Goal: Transaction & Acquisition: Purchase product/service

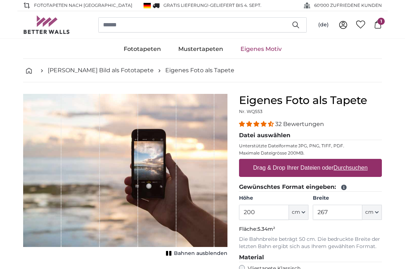
click at [309, 168] on label "Drag & Drop Ihrer Dateien oder Durchsuchen" at bounding box center [310, 168] width 120 height 14
click at [309, 161] on input "Drag & Drop Ihrer Dateien oder Durchsuchen" at bounding box center [310, 160] width 143 height 2
type input "**********"
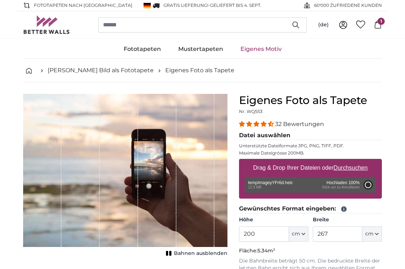
type input "200"
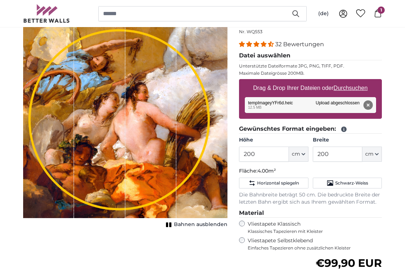
scroll to position [78, 0]
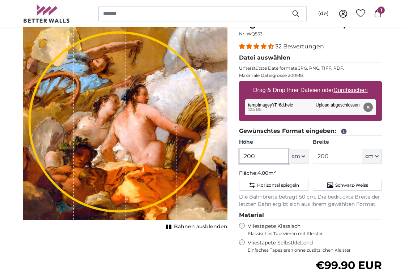
click at [260, 158] on input "200" at bounding box center [263, 156] width 49 height 15
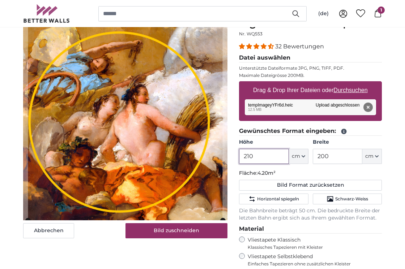
type input "210"
click at [336, 154] on input "200" at bounding box center [336, 156] width 49 height 15
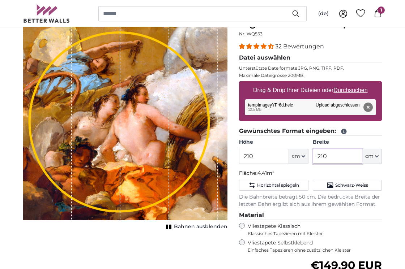
type input "210"
click at [264, 158] on input "210" at bounding box center [263, 156] width 49 height 15
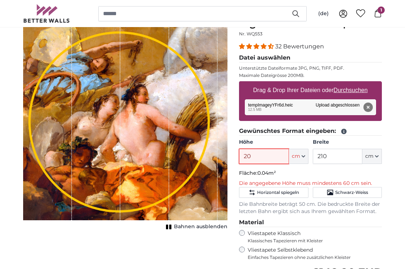
type input "200"
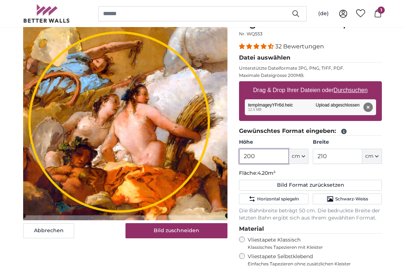
type input "200"
click at [337, 156] on input "210" at bounding box center [336, 156] width 49 height 15
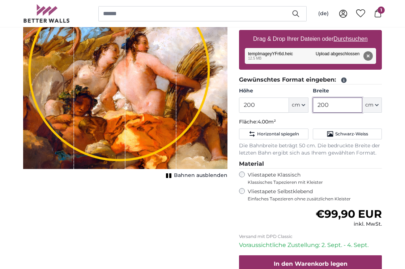
scroll to position [142, 0]
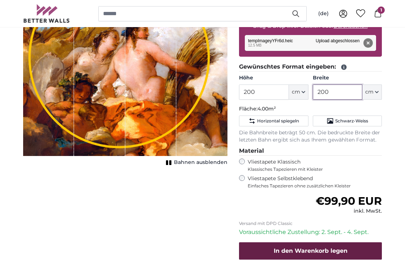
type input "200"
click at [307, 247] on span "In den Warenkorb legen" at bounding box center [310, 250] width 74 height 7
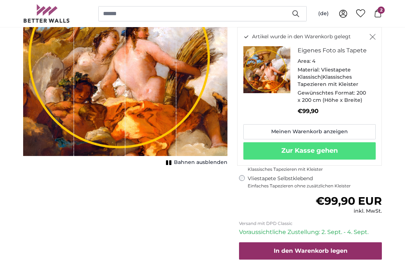
click at [212, 198] on div "Abbrechen Bild zuschneiden Bahnen ausblenden" at bounding box center [125, 132] width 216 height 361
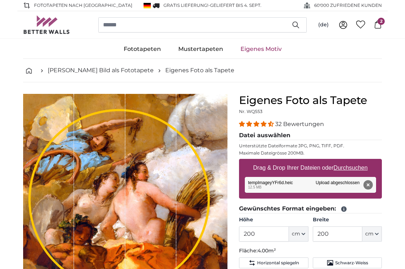
scroll to position [0, 0]
click at [254, 51] on link "Eigenes Motiv" at bounding box center [261, 49] width 59 height 19
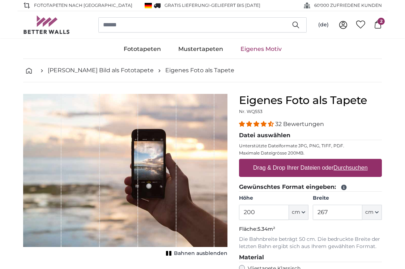
click at [292, 166] on label "Drag & Drop Ihrer Dateien oder Durchsuchen" at bounding box center [310, 168] width 120 height 14
click at [292, 161] on input "Drag & Drop Ihrer Dateien oder Durchsuchen" at bounding box center [310, 160] width 143 height 2
type input "**********"
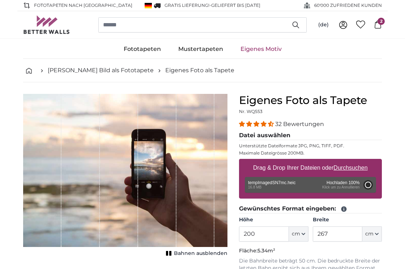
type input "200"
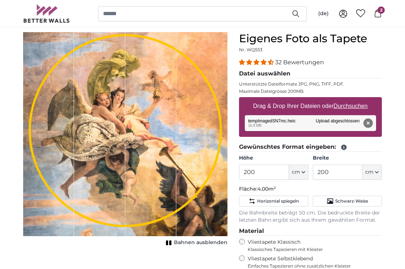
scroll to position [62, 0]
click at [261, 177] on input "200" at bounding box center [263, 172] width 49 height 15
type input "2"
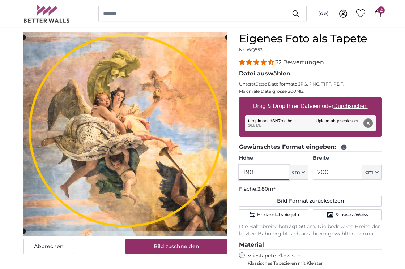
type input "190"
click at [339, 171] on input "200" at bounding box center [336, 172] width 49 height 15
type input "2"
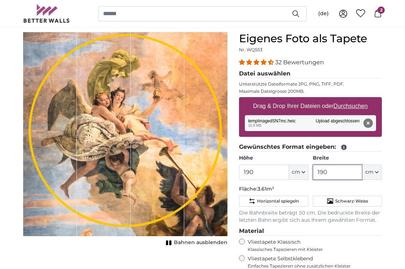
type input "190"
click at [285, 171] on input "190" at bounding box center [263, 172] width 49 height 15
type input "1"
type input "200"
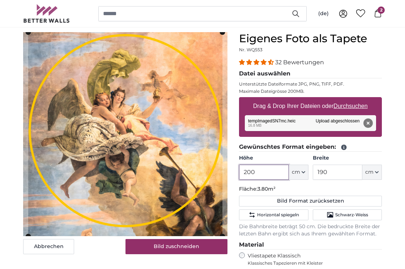
type input "200"
click at [334, 173] on input "190" at bounding box center [336, 172] width 49 height 15
type input "1"
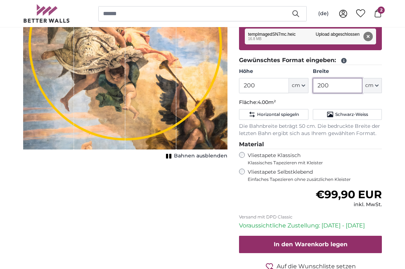
scroll to position [149, 0]
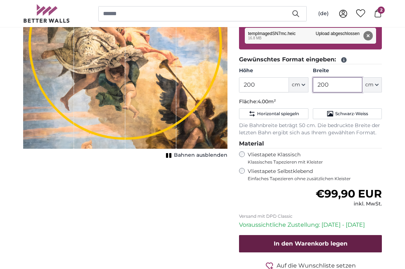
type input "200"
click at [294, 243] on span "In den Warenkorb legen" at bounding box center [310, 243] width 74 height 7
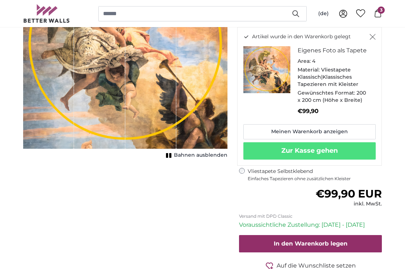
click at [187, 200] on div "Abbrechen Bild zuschneiden Bahnen ausblenden" at bounding box center [125, 125] width 216 height 361
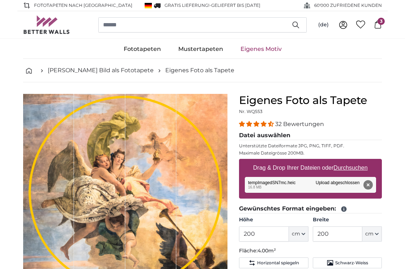
scroll to position [0, 0]
click at [251, 50] on link "Eigenes Motiv" at bounding box center [261, 49] width 59 height 19
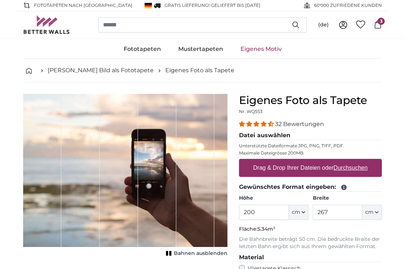
click at [262, 168] on label "Drag & Drop Ihrer Dateien oder Durchsuchen" at bounding box center [310, 168] width 120 height 14
click at [262, 161] on input "Drag & Drop Ihrer Dateien oder Durchsuchen" at bounding box center [310, 160] width 143 height 2
type input "**********"
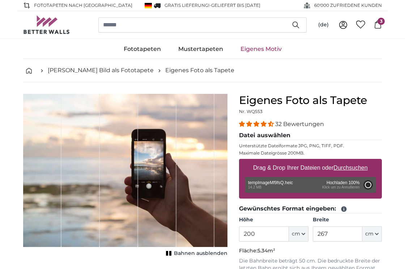
type input "200"
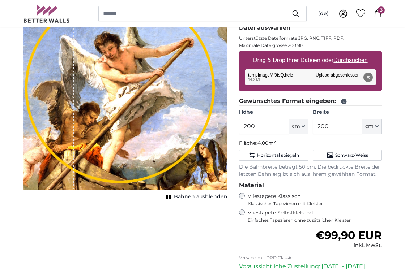
scroll to position [139, 0]
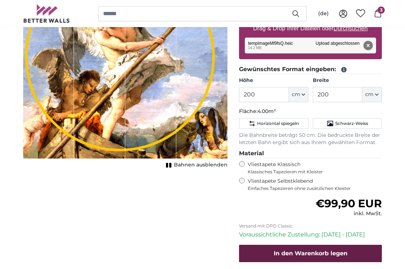
click at [286, 250] on span "In den Warenkorb legen" at bounding box center [310, 253] width 74 height 7
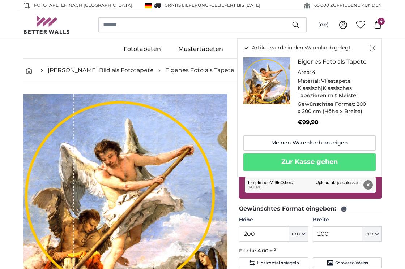
scroll to position [0, 0]
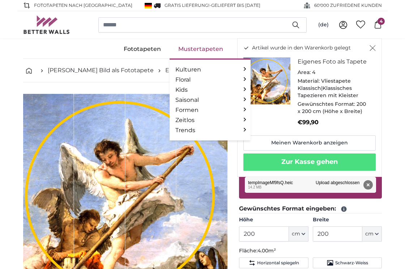
click at [184, 43] on link "Mustertapeten" at bounding box center [200, 49] width 62 height 19
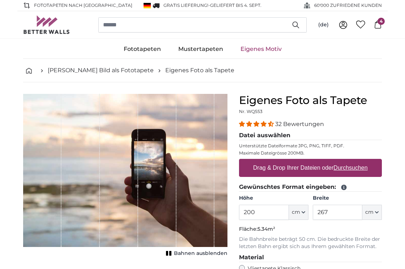
click at [272, 170] on label "Drag & Drop Ihrer Dateien oder Durchsuchen" at bounding box center [310, 168] width 120 height 14
click at [272, 161] on input "Drag & Drop Ihrer Dateien oder Durchsuchen" at bounding box center [310, 160] width 143 height 2
type input "**********"
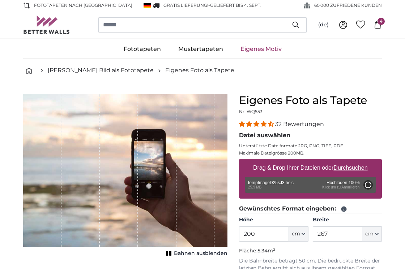
type input "200"
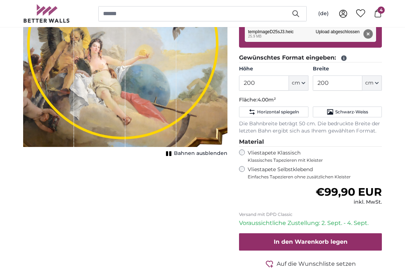
scroll to position [162, 0]
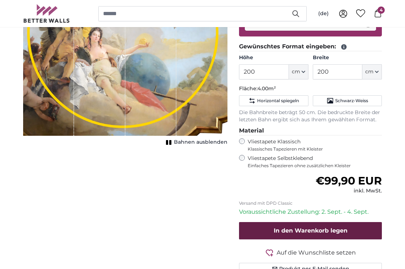
click at [294, 231] on span "In den Warenkorb legen" at bounding box center [310, 230] width 74 height 7
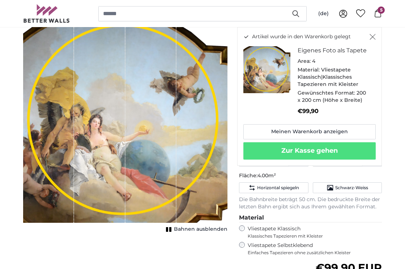
scroll to position [73, 0]
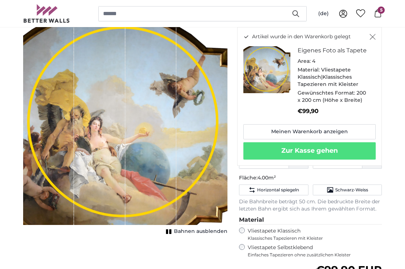
click at [127, 242] on div "Abbrechen Bild zuschneiden Bahnen ausblenden" at bounding box center [125, 201] width 216 height 361
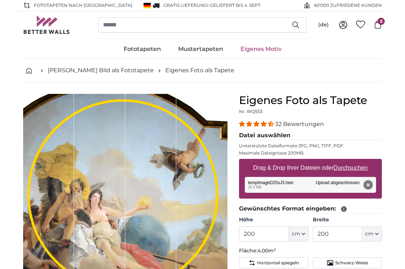
scroll to position [0, 0]
click at [247, 50] on link "Eigenes Motiv" at bounding box center [261, 49] width 59 height 19
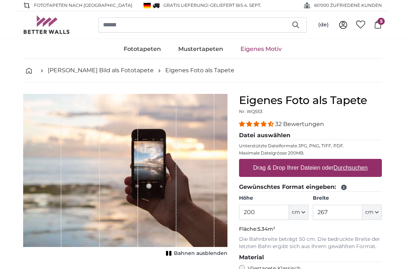
click at [277, 168] on label "Drag & Drop Ihrer Dateien oder Durchsuchen" at bounding box center [310, 168] width 120 height 14
click at [277, 161] on input "Drag & Drop Ihrer Dateien oder Durchsuchen" at bounding box center [310, 160] width 143 height 2
type input "**********"
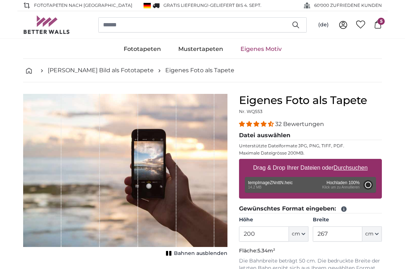
type input "202"
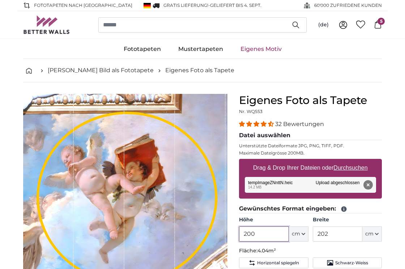
click at [256, 232] on input "200" at bounding box center [263, 234] width 49 height 15
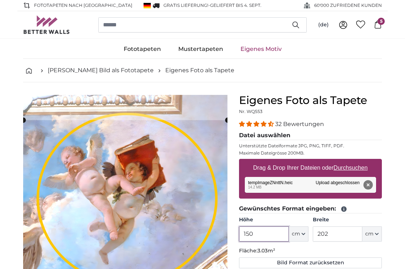
type input "150"
click at [321, 233] on input "202" at bounding box center [336, 234] width 49 height 15
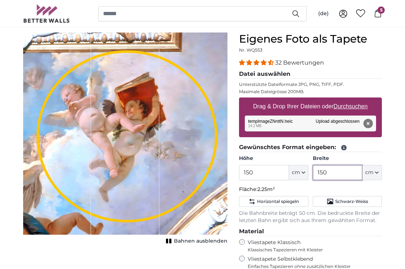
scroll to position [61, 0]
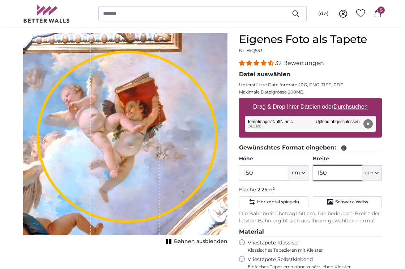
type input "150"
click at [255, 175] on input "150" at bounding box center [263, 172] width 49 height 15
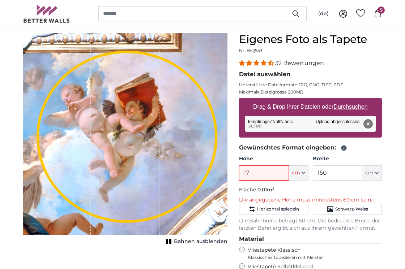
type input "170"
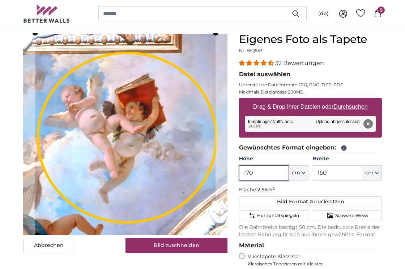
type input "170"
click at [336, 172] on input "150" at bounding box center [336, 172] width 49 height 15
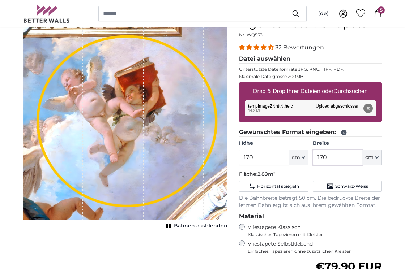
scroll to position [75, 0]
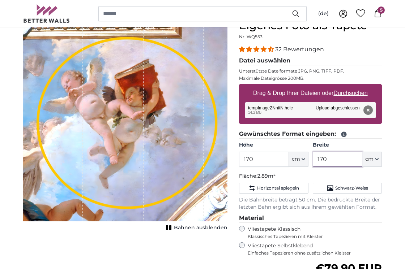
type input "170"
drag, startPoint x: 178, startPoint y: 128, endPoint x: 165, endPoint y: 125, distance: 13.6
click at [165, 125] on div "1 of 1" at bounding box center [173, 120] width 60 height 202
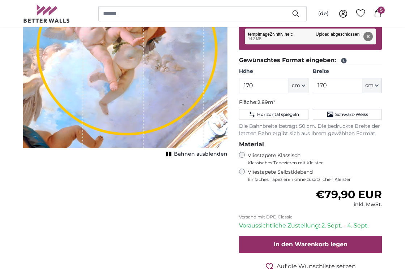
scroll to position [151, 0]
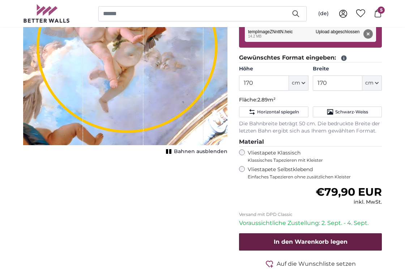
click at [295, 238] on span "In den Warenkorb legen" at bounding box center [310, 241] width 74 height 7
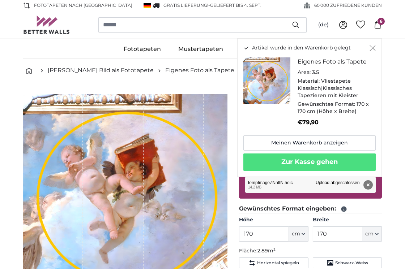
scroll to position [0, 0]
click at [102, 52] on ul "Fototapeten Natur Wald Wasserfall Strand Berge Meer Steine Landschaft Baum Sonn…" at bounding box center [202, 49] width 358 height 19
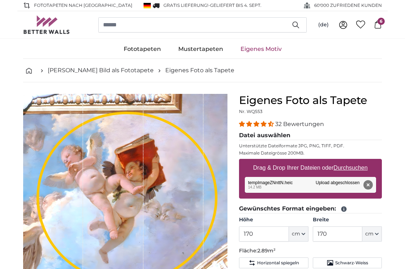
click at [251, 49] on link "Eigenes Motiv" at bounding box center [261, 49] width 59 height 19
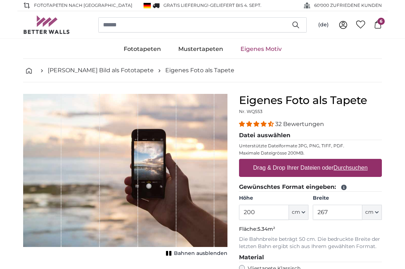
click at [266, 169] on label "Drag & Drop Ihrer Dateien oder Durchsuchen" at bounding box center [310, 168] width 120 height 14
click at [266, 161] on input "Drag & Drop Ihrer Dateien oder Durchsuchen" at bounding box center [310, 160] width 143 height 2
type input "**********"
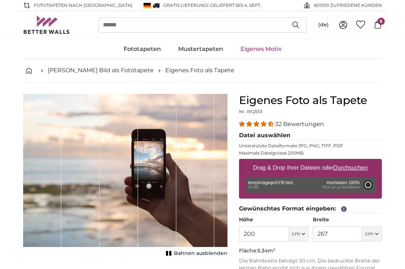
type input "200"
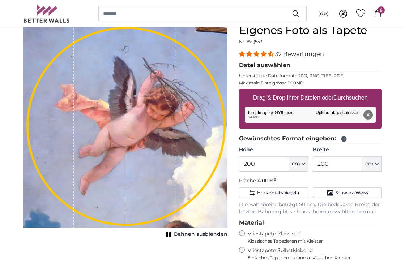
scroll to position [80, 0]
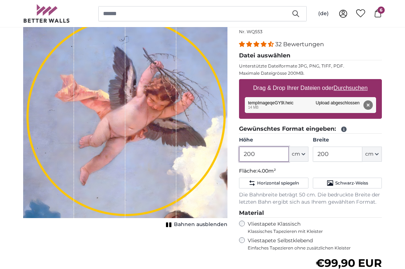
click at [260, 154] on input "200" at bounding box center [263, 154] width 49 height 15
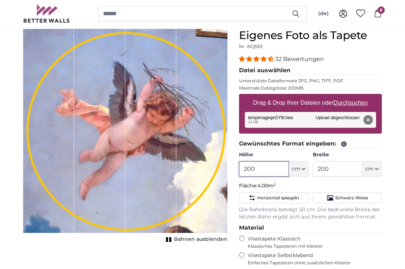
scroll to position [67, 0]
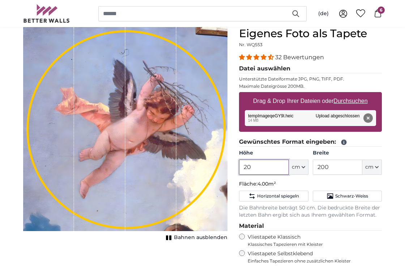
type input "2"
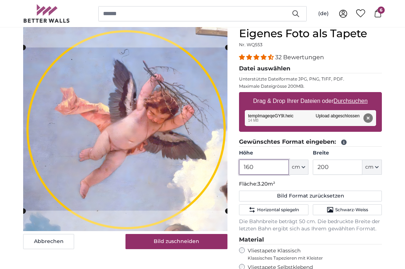
type input "160"
click at [332, 166] on input "200" at bounding box center [336, 167] width 49 height 15
type input "2"
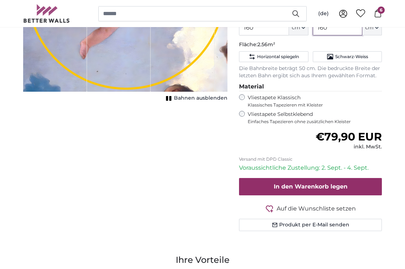
scroll to position [214, 0]
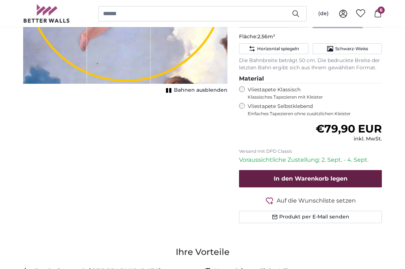
type input "160"
click at [294, 175] on span "In den Warenkorb legen" at bounding box center [310, 178] width 74 height 7
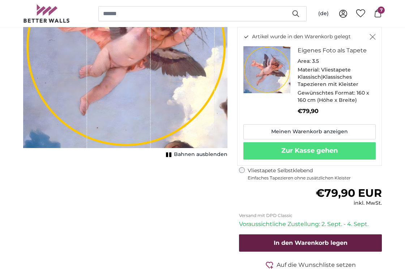
scroll to position [151, 0]
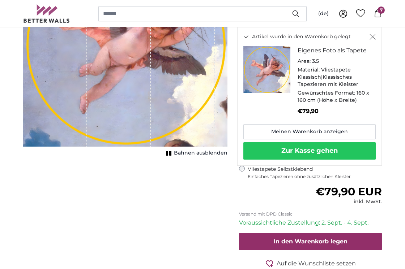
click at [300, 150] on button "Zur Kasse gehen" at bounding box center [309, 150] width 132 height 17
